Goal: Navigation & Orientation: Find specific page/section

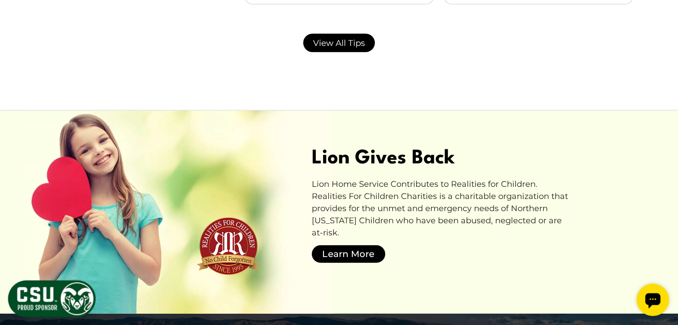
scroll to position [1941, 0]
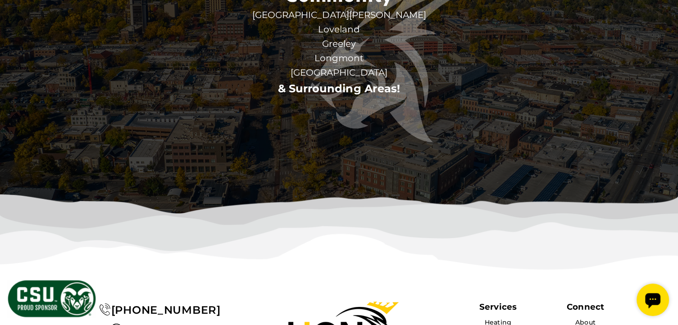
scroll to position [2792, 0]
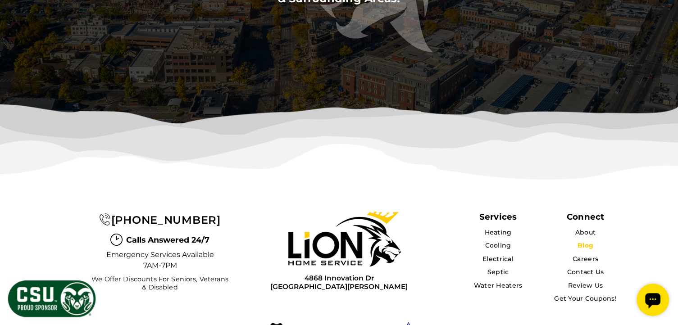
click at [586, 241] on link "Blog" at bounding box center [585, 245] width 16 height 8
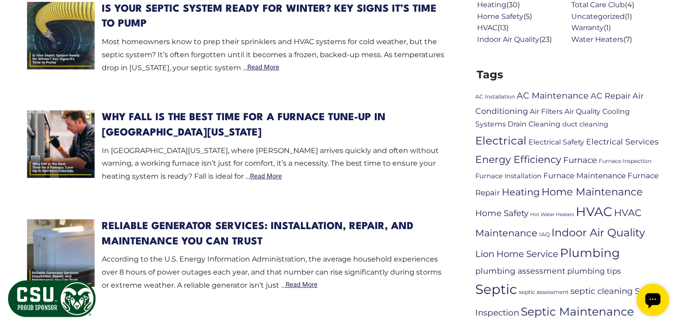
scroll to position [479, 0]
